Goal: Task Accomplishment & Management: Complete application form

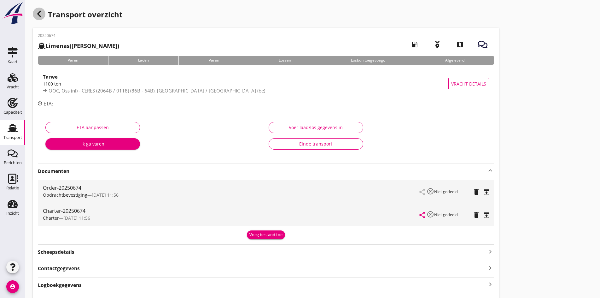
click at [40, 14] on icon "button" at bounding box center [39, 14] width 8 height 8
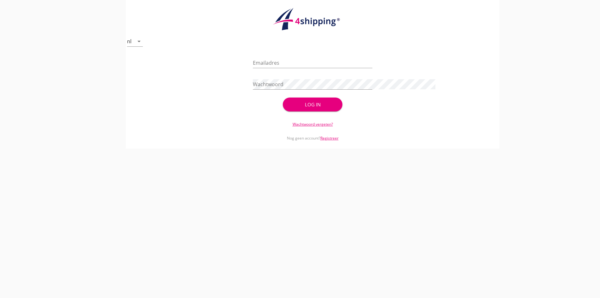
type input "[PERSON_NAME][EMAIL_ADDRESS][DOMAIN_NAME]"
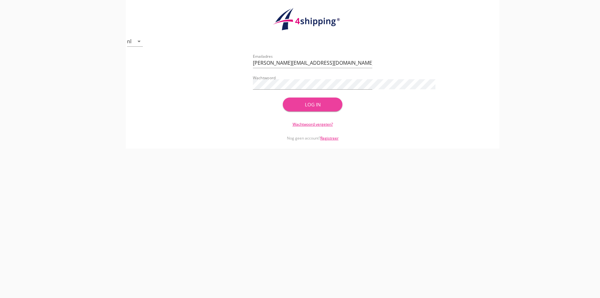
click at [302, 99] on button "Log in" at bounding box center [313, 104] width 60 height 14
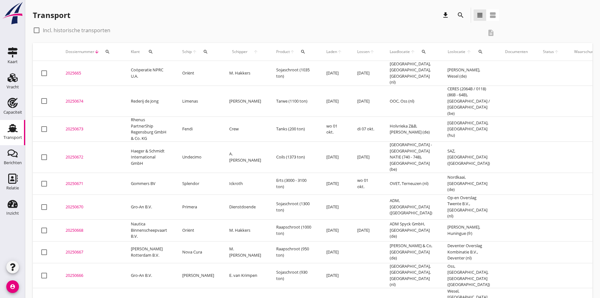
click at [11, 74] on div at bounding box center [300, 149] width 600 height 298
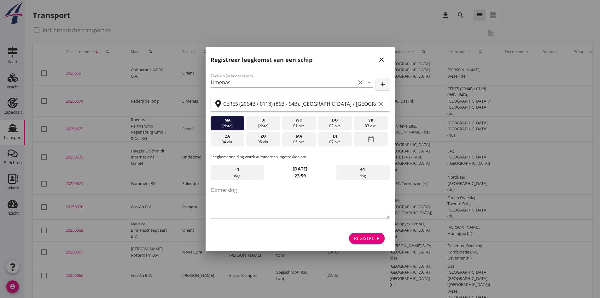
click at [387, 59] on div "close" at bounding box center [381, 60] width 11 height 8
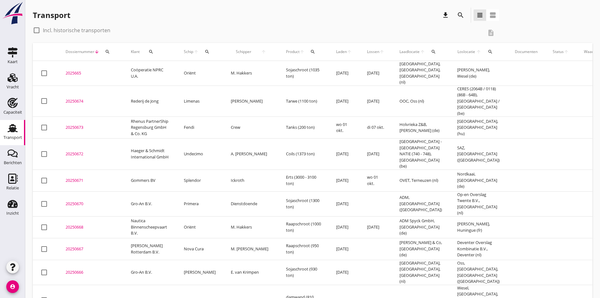
click at [392, 60] on th "Laadlocatie arrow_upward search" at bounding box center [421, 52] width 58 height 18
click at [18, 80] on div "Vracht" at bounding box center [12, 78] width 15 height 10
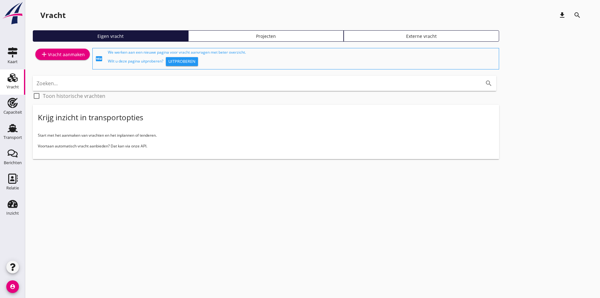
click at [54, 55] on div "add Vracht aanmaken" at bounding box center [62, 54] width 44 height 8
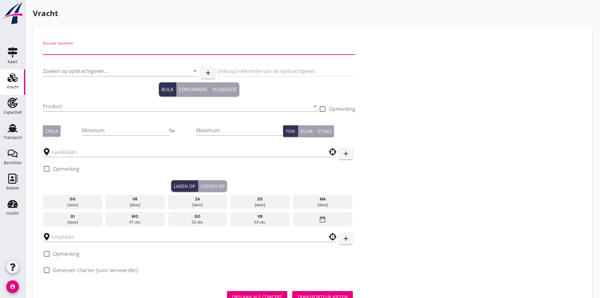
click at [58, 48] on input "Dossier nummer" at bounding box center [199, 49] width 313 height 10
click at [64, 51] on input "20250" at bounding box center [199, 49] width 313 height 10
type input "20250679"
click at [61, 75] on input "Zoeken op opdrachtgever..." at bounding box center [112, 71] width 138 height 10
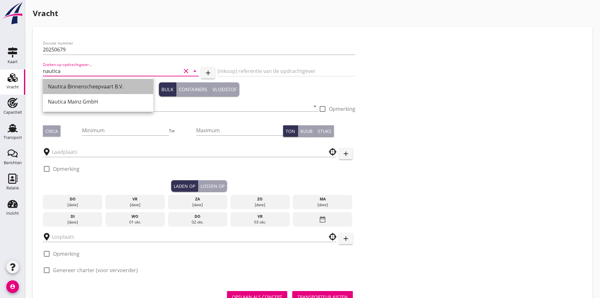
click at [89, 90] on div "Nautica Binnenscheepvaart B.V." at bounding box center [98, 87] width 100 height 8
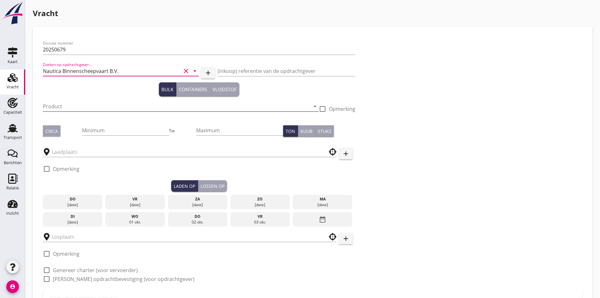
type input "Nautica Binnenscheepvaart B.V."
click at [67, 106] on input "Product" at bounding box center [176, 106] width 267 height 10
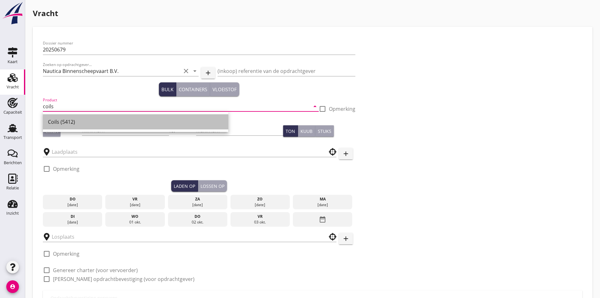
click at [61, 126] on div "Coils (5412)" at bounding box center [135, 121] width 175 height 15
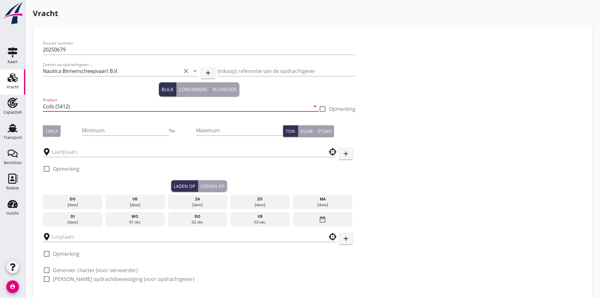
type input "Coils (5412)"
drag, startPoint x: 45, startPoint y: 134, endPoint x: 51, endPoint y: 133, distance: 5.8
click at [47, 134] on button "Circa" at bounding box center [52, 130] width 18 height 11
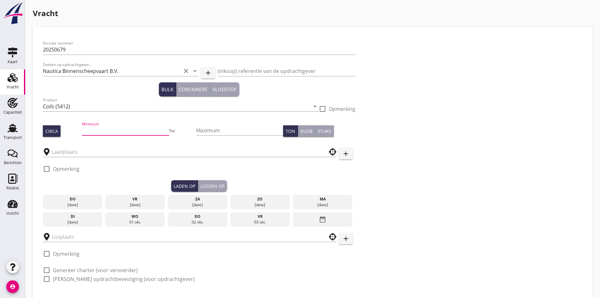
click at [84, 129] on input "Minimum" at bounding box center [125, 130] width 87 height 10
type input "850"
click at [57, 149] on input "text" at bounding box center [185, 152] width 267 height 10
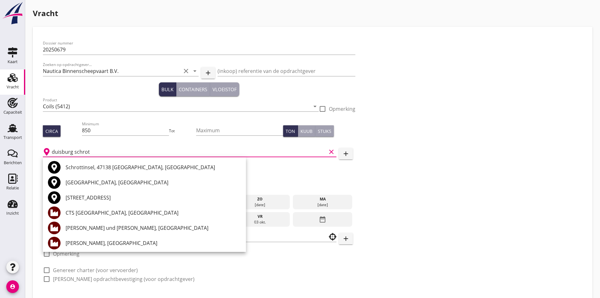
click at [92, 150] on input "duisburg schrot" at bounding box center [189, 152] width 275 height 10
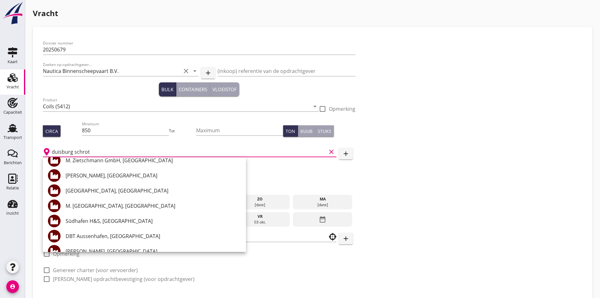
scroll to position [119, 0]
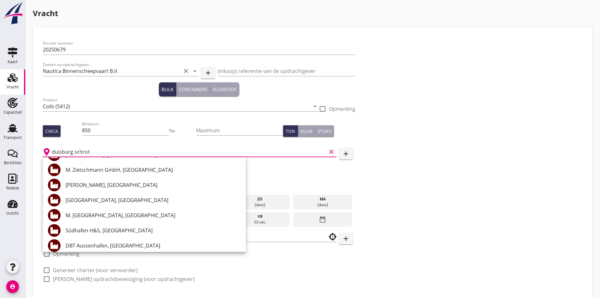
type input "duisburg schrot"
click at [264, 152] on div "duisburg schrot clear add" at bounding box center [199, 152] width 313 height 20
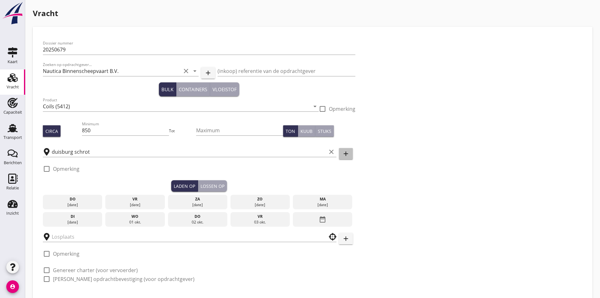
click at [342, 155] on icon "add" at bounding box center [346, 154] width 8 height 8
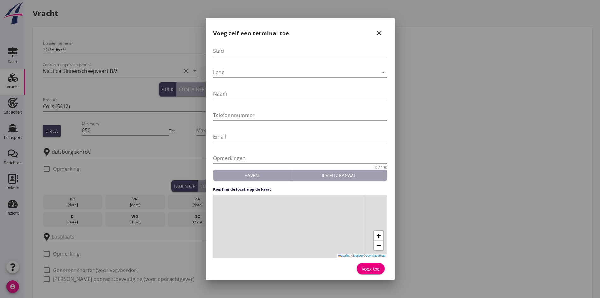
click at [240, 56] on div "Stad" at bounding box center [300, 51] width 174 height 10
type input "[GEOGRAPHIC_DATA]"
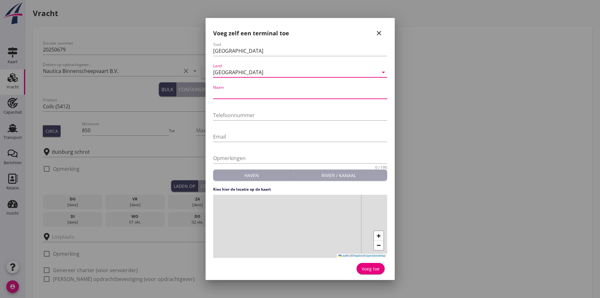
click at [244, 92] on input "Naam" at bounding box center [300, 94] width 174 height 10
type input "Schrottinsel Hafenbecke C Thysen"
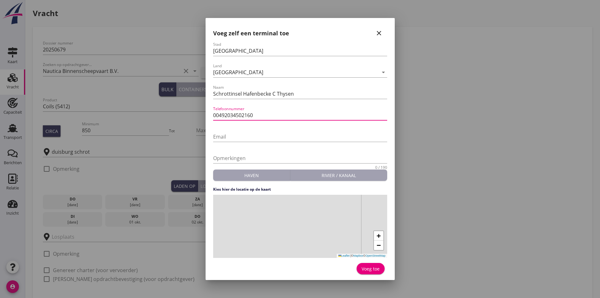
type input "00492034502160"
click at [293, 222] on div "+ − Leaflet | © Mapbox © OpenStreetMap" at bounding box center [300, 226] width 174 height 63
click at [377, 267] on div "Voeg toe" at bounding box center [371, 268] width 18 height 7
type input "Schrottinsel Hafenbecke C Thysen"
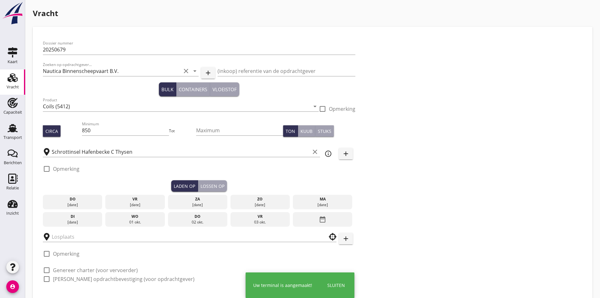
click at [84, 200] on div "[DATE]" at bounding box center [72, 202] width 59 height 15
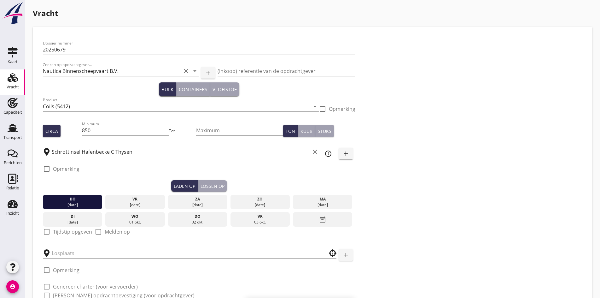
click at [107, 202] on div "[DATE]" at bounding box center [135, 205] width 56 height 6
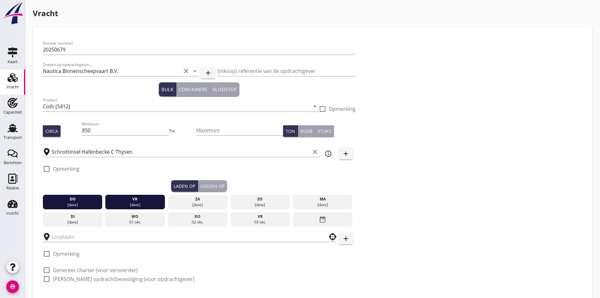
click at [64, 202] on div "[DATE]" at bounding box center [72, 205] width 56 height 6
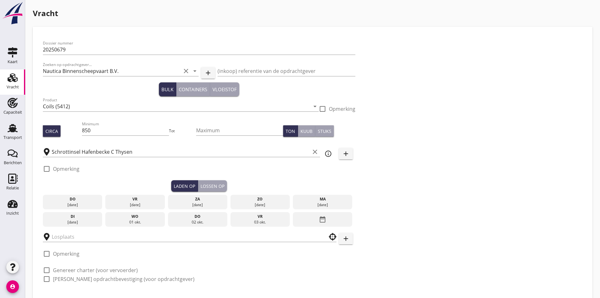
click at [107, 205] on div "[DATE]" at bounding box center [135, 205] width 56 height 6
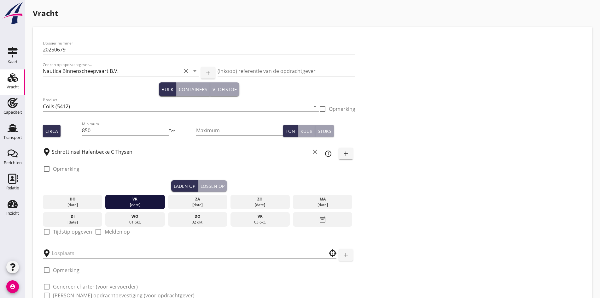
drag, startPoint x: 52, startPoint y: 226, endPoint x: 50, endPoint y: 228, distance: 3.4
click at [51, 228] on div "check_box_outline_blank Tijdstip opgeven" at bounding box center [67, 232] width 49 height 8
click at [50, 228] on div at bounding box center [46, 231] width 11 height 11
checkbox input "true"
click at [175, 179] on div "check_box_outline_blank Opmerking" at bounding box center [199, 170] width 313 height 19
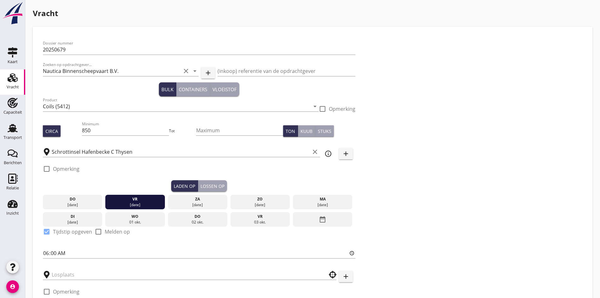
click at [162, 179] on div "check_box_outline_blank Opmerking" at bounding box center [199, 170] width 313 height 19
click at [201, 184] on div "Lossen op" at bounding box center [213, 186] width 24 height 7
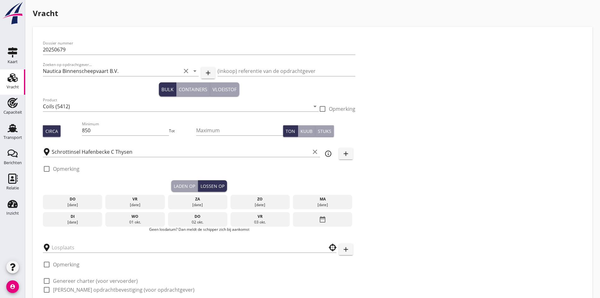
click at [68, 215] on div "di" at bounding box center [72, 216] width 56 height 6
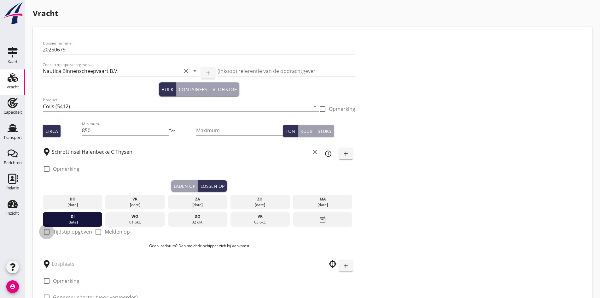
click at [44, 227] on div at bounding box center [46, 231] width 11 height 11
checkbox input "true"
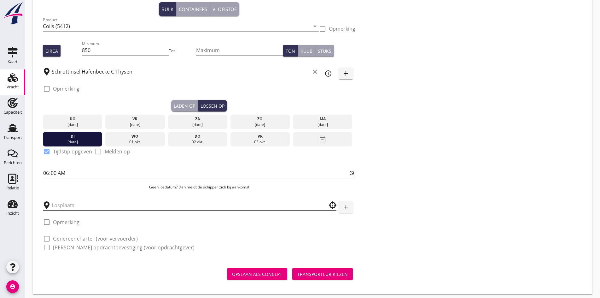
scroll to position [82, 0]
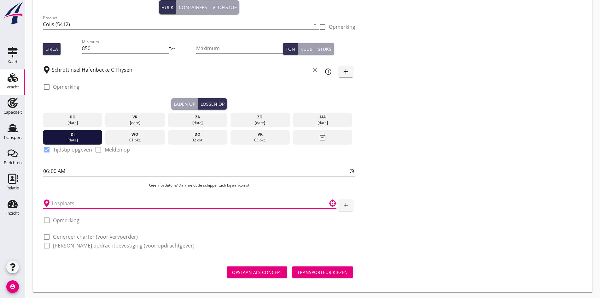
click at [64, 202] on input "text" at bounding box center [185, 203] width 267 height 10
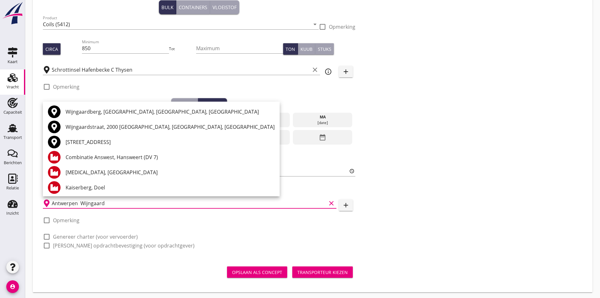
drag, startPoint x: 124, startPoint y: 200, endPoint x: 42, endPoint y: 196, distance: 81.8
click at [42, 196] on div "Dossier nummer 20250679 Zoeken op opdrachtgever... Nautica Binnenscheepvaart B.…" at bounding box center [199, 106] width 318 height 302
type input "Antwerpen Wijngaard"
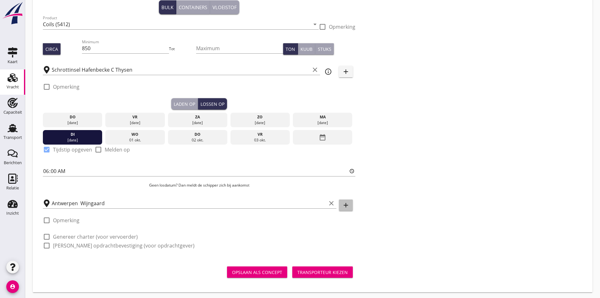
click at [342, 202] on icon "add" at bounding box center [346, 205] width 8 height 8
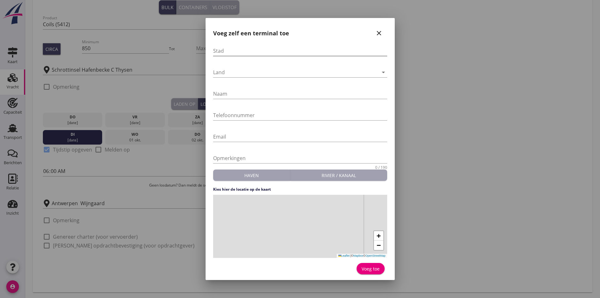
click at [232, 55] on input "Stad" at bounding box center [300, 51] width 174 height 10
type input "[GEOGRAPHIC_DATA]"
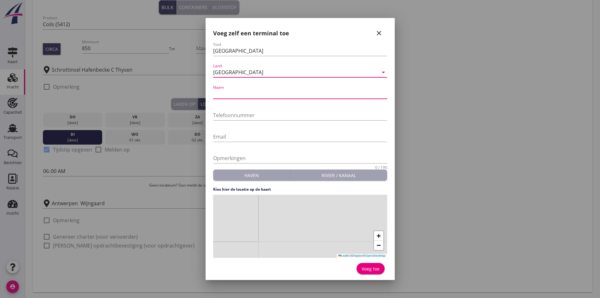
click at [236, 91] on input "Naam" at bounding box center [300, 94] width 174 height 10
type input "Wijngaard [PERSON_NAME] 98"
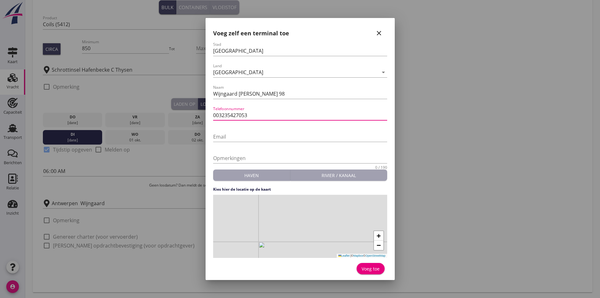
type input "003235427053"
click at [295, 212] on div "+ − Leaflet | © Mapbox © OpenStreetMap" at bounding box center [300, 226] width 174 height 63
click at [382, 266] on button "Voeg toe" at bounding box center [371, 268] width 28 height 11
type input "Wijngaard [PERSON_NAME] 98"
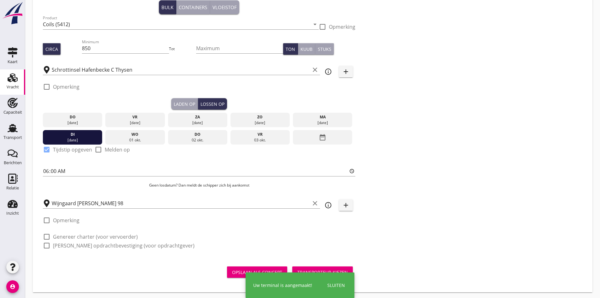
drag, startPoint x: 45, startPoint y: 230, endPoint x: 46, endPoint y: 233, distance: 3.4
click at [46, 233] on div at bounding box center [46, 236] width 11 height 11
checkbox input "true"
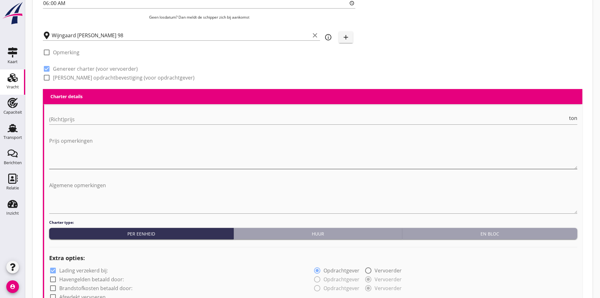
scroll to position [271, 0]
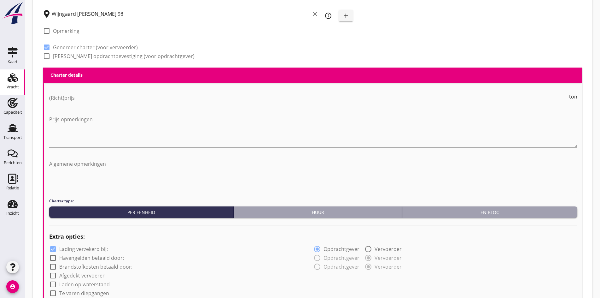
click at [72, 96] on input "(Richt)prijs" at bounding box center [308, 98] width 519 height 10
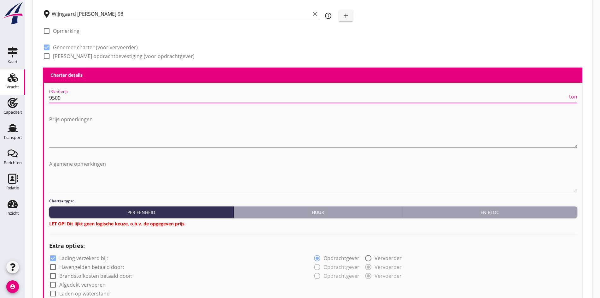
type input "9500"
click at [468, 211] on div "En bloc" at bounding box center [490, 212] width 170 height 7
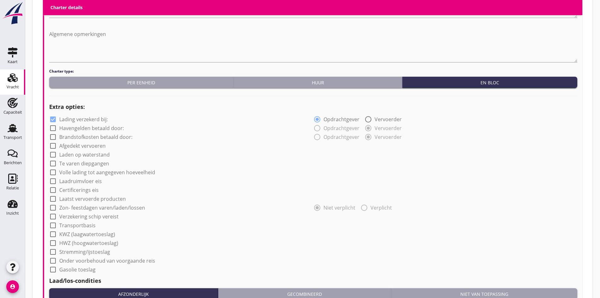
scroll to position [460, 0]
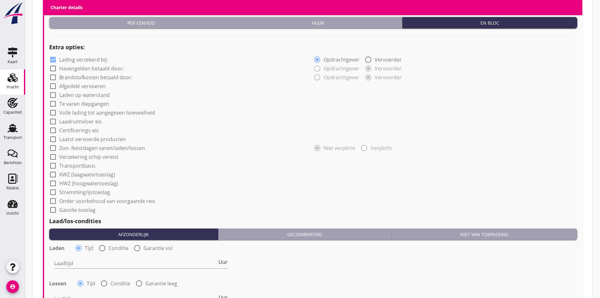
click at [54, 85] on div at bounding box center [53, 86] width 11 height 11
checkbox input "true"
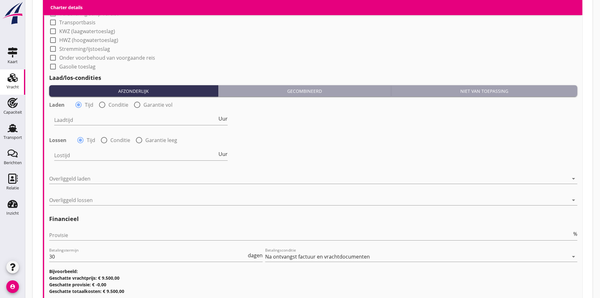
scroll to position [618, 0]
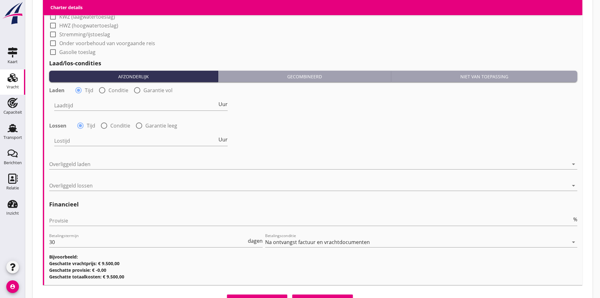
click at [72, 110] on div "Laadtijd Uur" at bounding box center [140, 108] width 173 height 16
click at [72, 107] on input "Laadtijd" at bounding box center [135, 105] width 163 height 10
type input "36"
click at [57, 132] on div "Lostijd Uur" at bounding box center [140, 142] width 173 height 20
click at [60, 140] on input "Lostijd" at bounding box center [135, 141] width 163 height 10
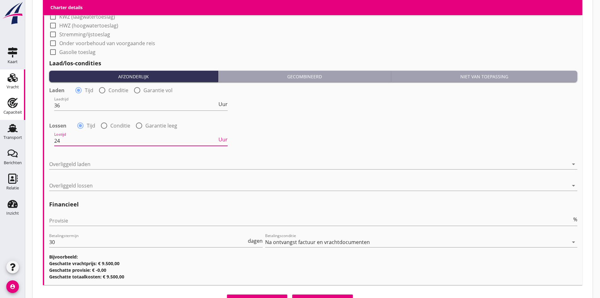
type input "24"
click at [84, 160] on div at bounding box center [308, 164] width 519 height 10
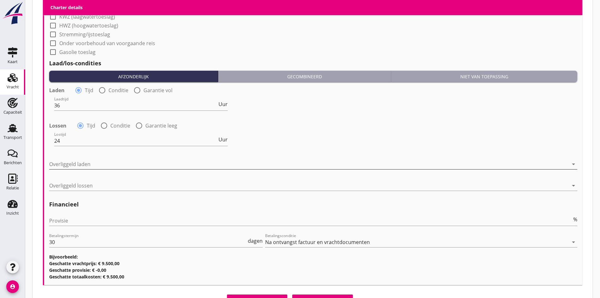
click at [77, 161] on div at bounding box center [308, 164] width 519 height 10
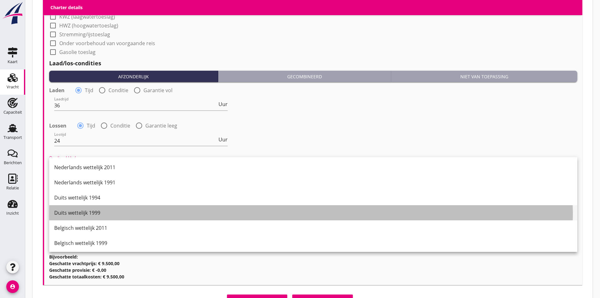
click at [80, 211] on div "Duits wettelijk 1999" at bounding box center [313, 213] width 518 height 8
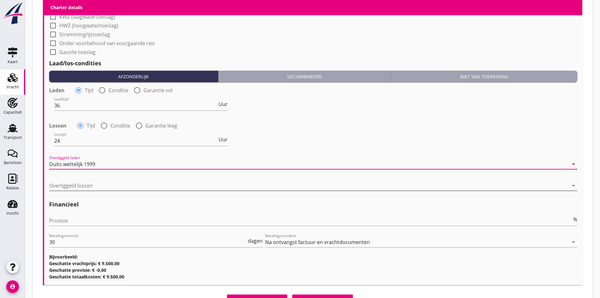
click at [87, 184] on div at bounding box center [308, 185] width 519 height 10
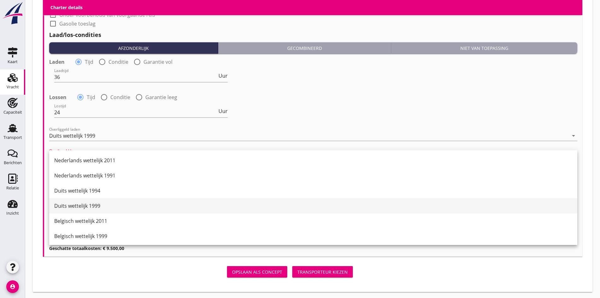
scroll to position [158, 0]
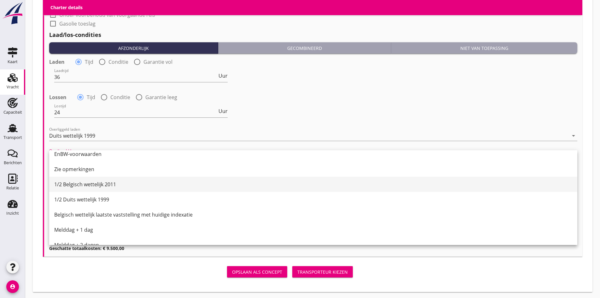
click at [70, 183] on div "1/2 Belgisch wettelijk 2011" at bounding box center [313, 184] width 518 height 8
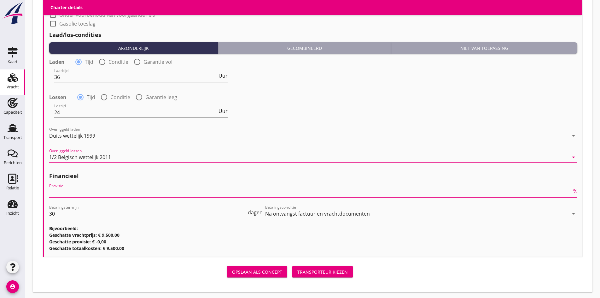
click at [67, 189] on input "Provisie" at bounding box center [310, 192] width 523 height 10
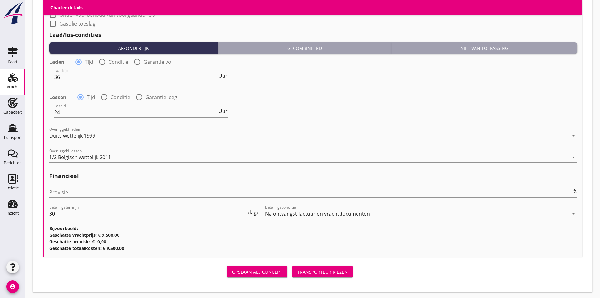
click at [85, 179] on div "Financieel Provisie % Betalingstermijn 30 dagen Betalingsconditie Na ontvangst …" at bounding box center [313, 209] width 528 height 83
click at [83, 184] on div "Provisie %" at bounding box center [313, 193] width 528 height 20
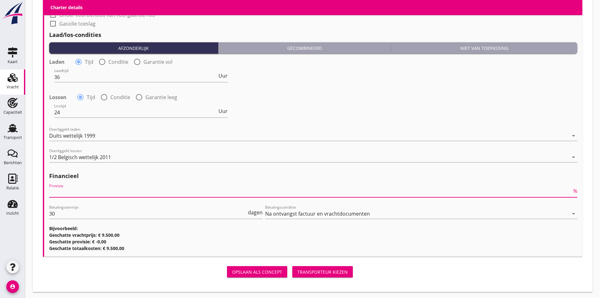
click at [82, 189] on input "Provisie" at bounding box center [310, 192] width 523 height 10
type input "5"
click at [292, 266] on button "Transporteur kiezen" at bounding box center [322, 271] width 61 height 11
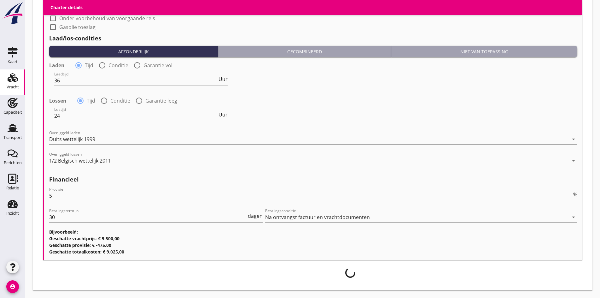
scroll to position [641, 0]
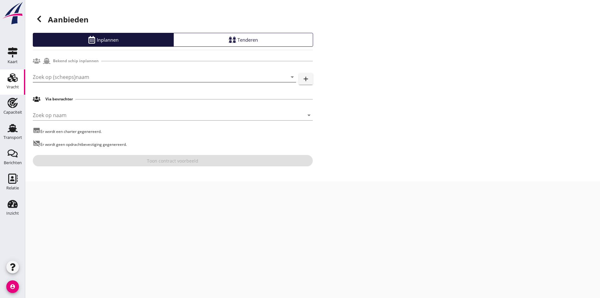
click at [78, 80] on input "Zoek op (scheeps)naam" at bounding box center [156, 77] width 246 height 10
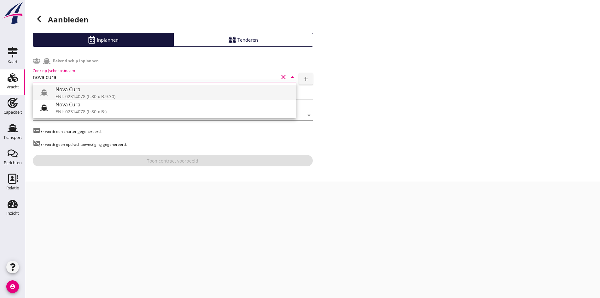
click at [79, 96] on div "ENI: 02314078 (L:80 x B:9.30)" at bounding box center [174, 96] width 236 height 7
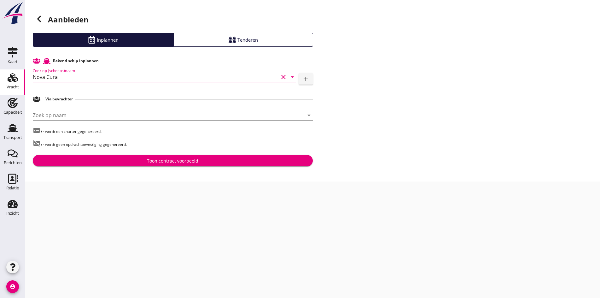
type input "Nova Cura"
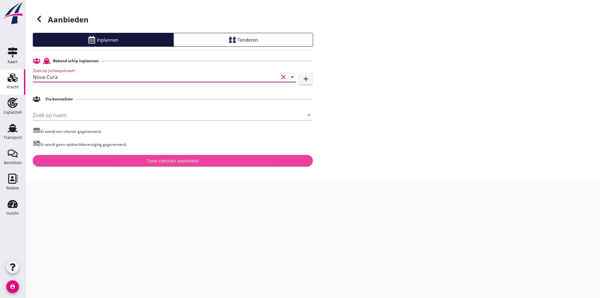
click at [178, 161] on div "Toon contract voorbeeld" at bounding box center [172, 160] width 51 height 7
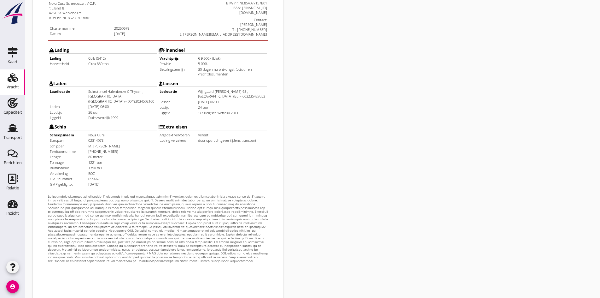
scroll to position [158, 0]
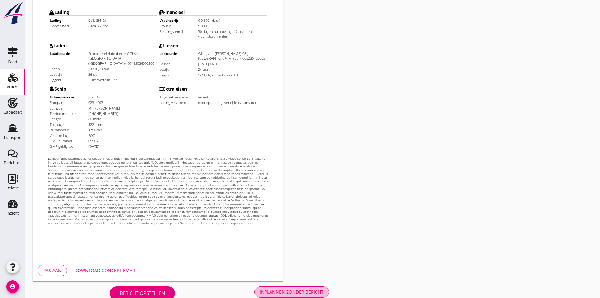
click at [260, 288] on div "Inplannen zonder bericht" at bounding box center [292, 291] width 64 height 7
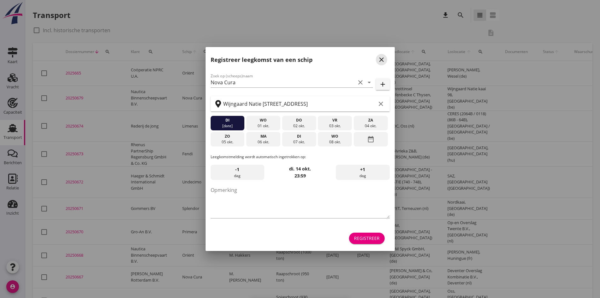
click at [382, 58] on icon "close" at bounding box center [382, 60] width 8 height 8
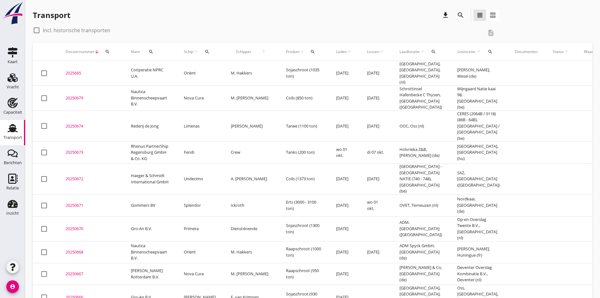
click at [72, 95] on div "20250679" at bounding box center [91, 98] width 50 height 6
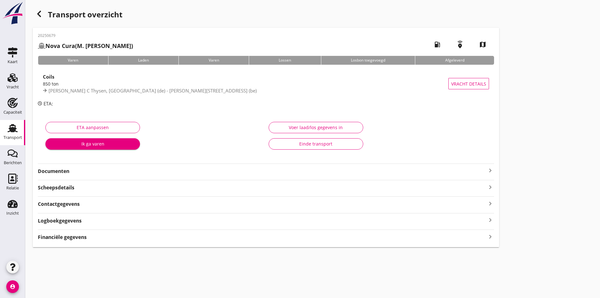
click at [298, 171] on strong "Documenten" at bounding box center [262, 170] width 449 height 7
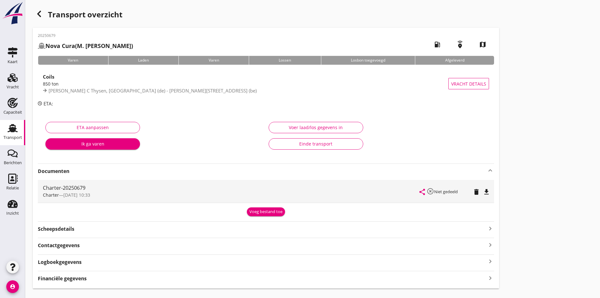
click at [483, 189] on icon "file_download" at bounding box center [487, 192] width 8 height 8
click at [348, 161] on div "Transport overzicht 20250679 Nova Cura (M. van den Adel) local_gas_station emer…" at bounding box center [312, 148] width 575 height 296
click at [487, 169] on icon "keyboard_arrow_up" at bounding box center [491, 171] width 8 height 8
